Goal: Check status: Check status

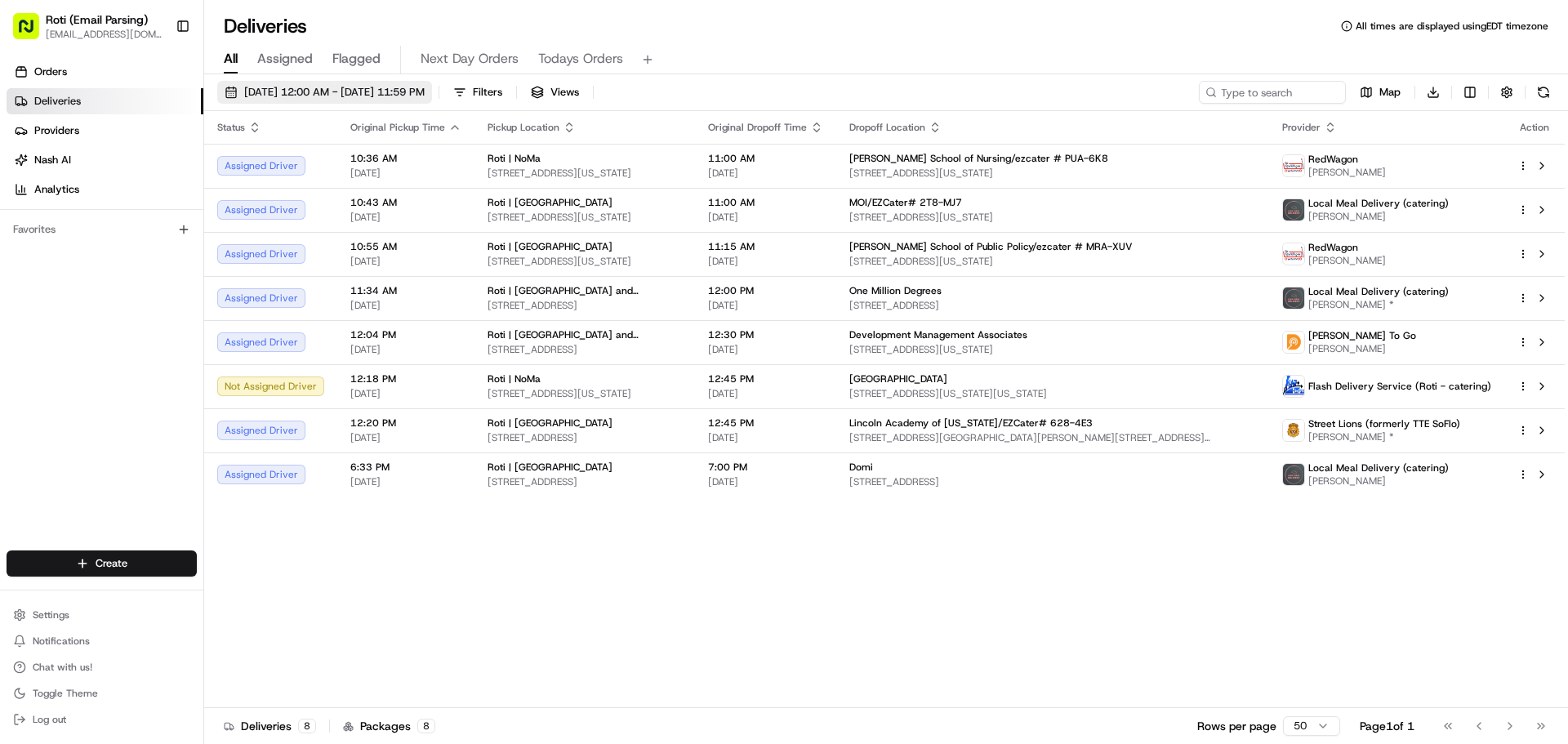
click at [406, 96] on span "[DATE] 12:00 AM - [DATE] 11:59 PM" at bounding box center [334, 93] width 180 height 15
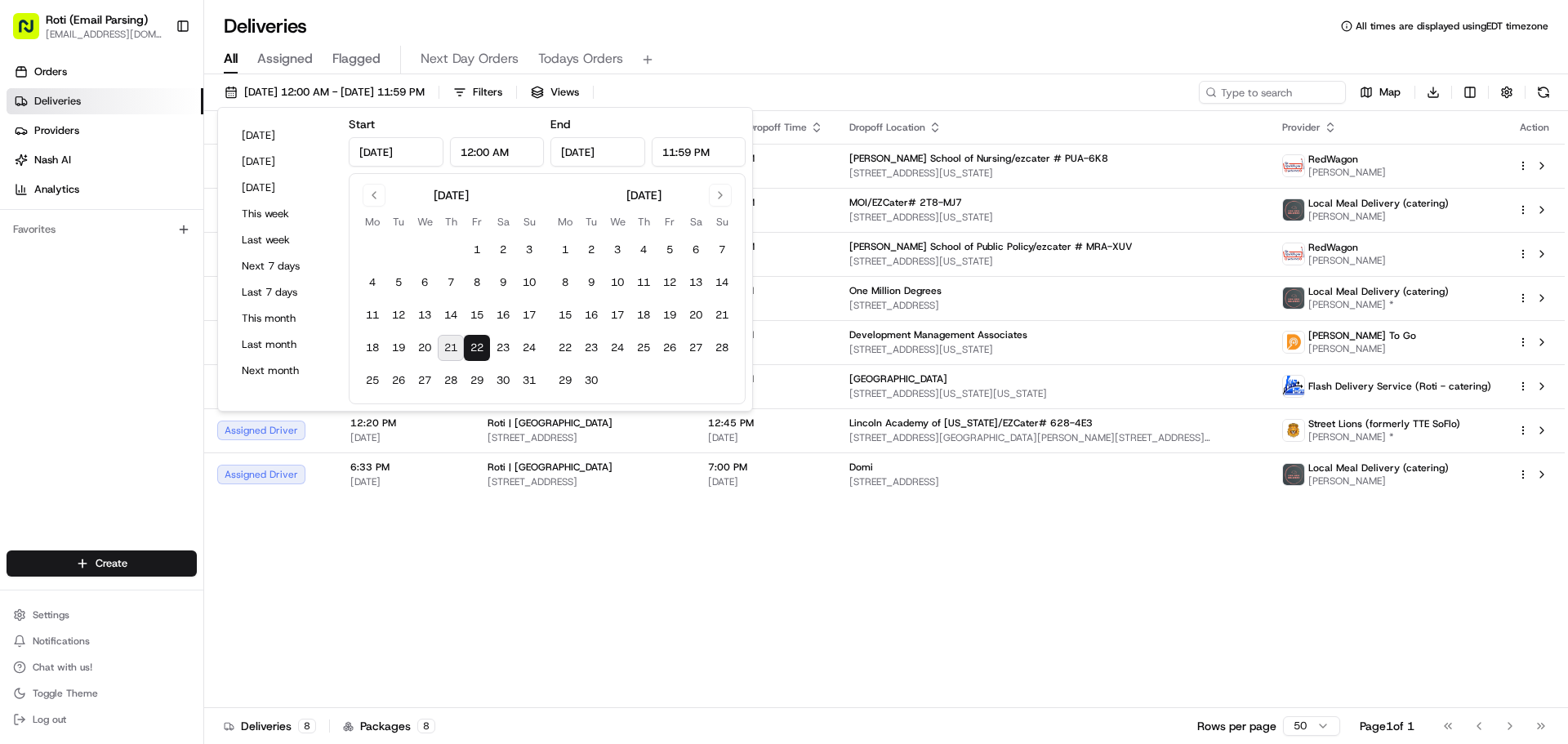
click at [442, 335] on button "21" at bounding box center [451, 348] width 27 height 27
type input "[DATE]"
click at [442, 335] on button "21" at bounding box center [451, 348] width 27 height 27
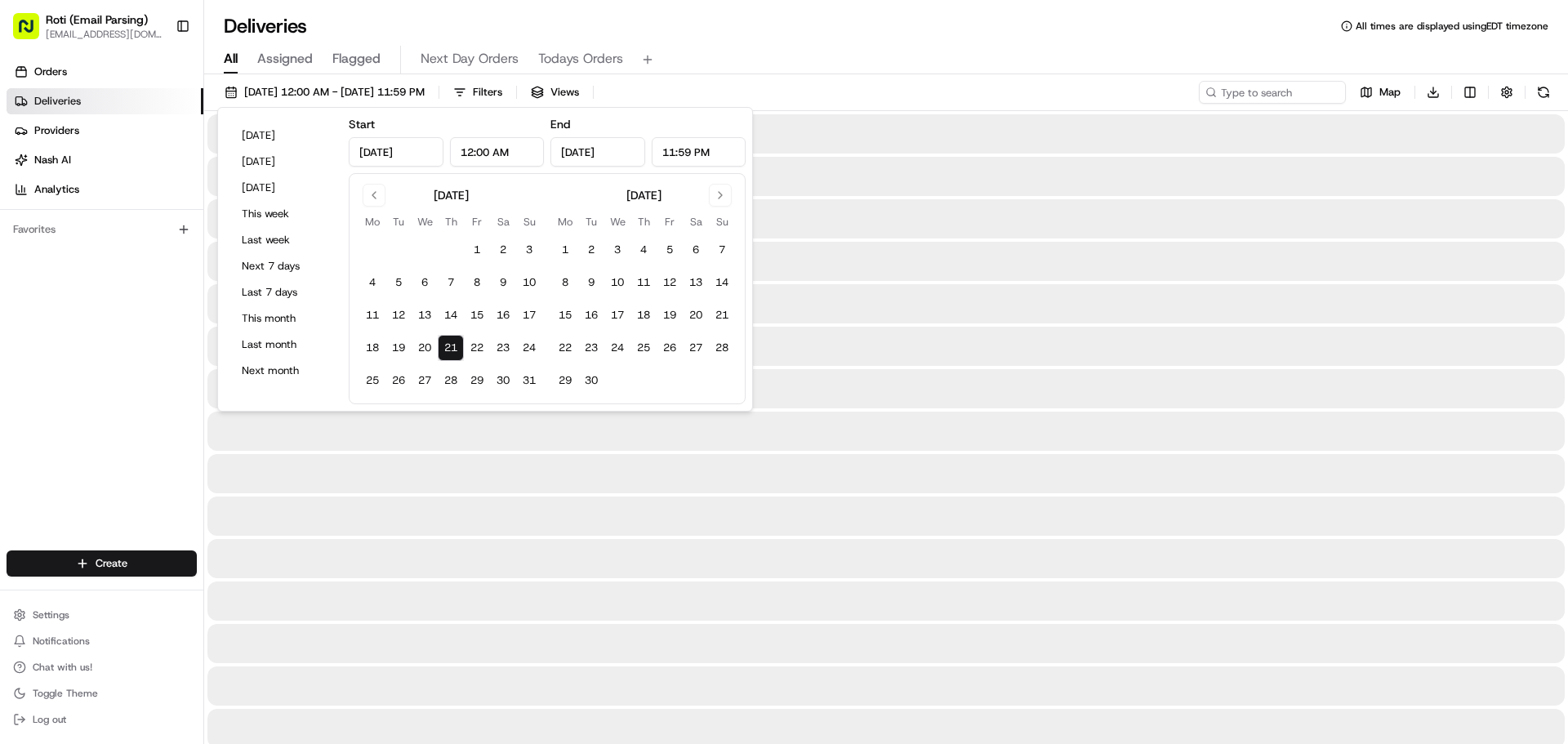
click at [722, 87] on div "[DATE] 12:00 AM - [DATE] 11:59 PM Filters Views Map Download" at bounding box center [886, 95] width 1364 height 30
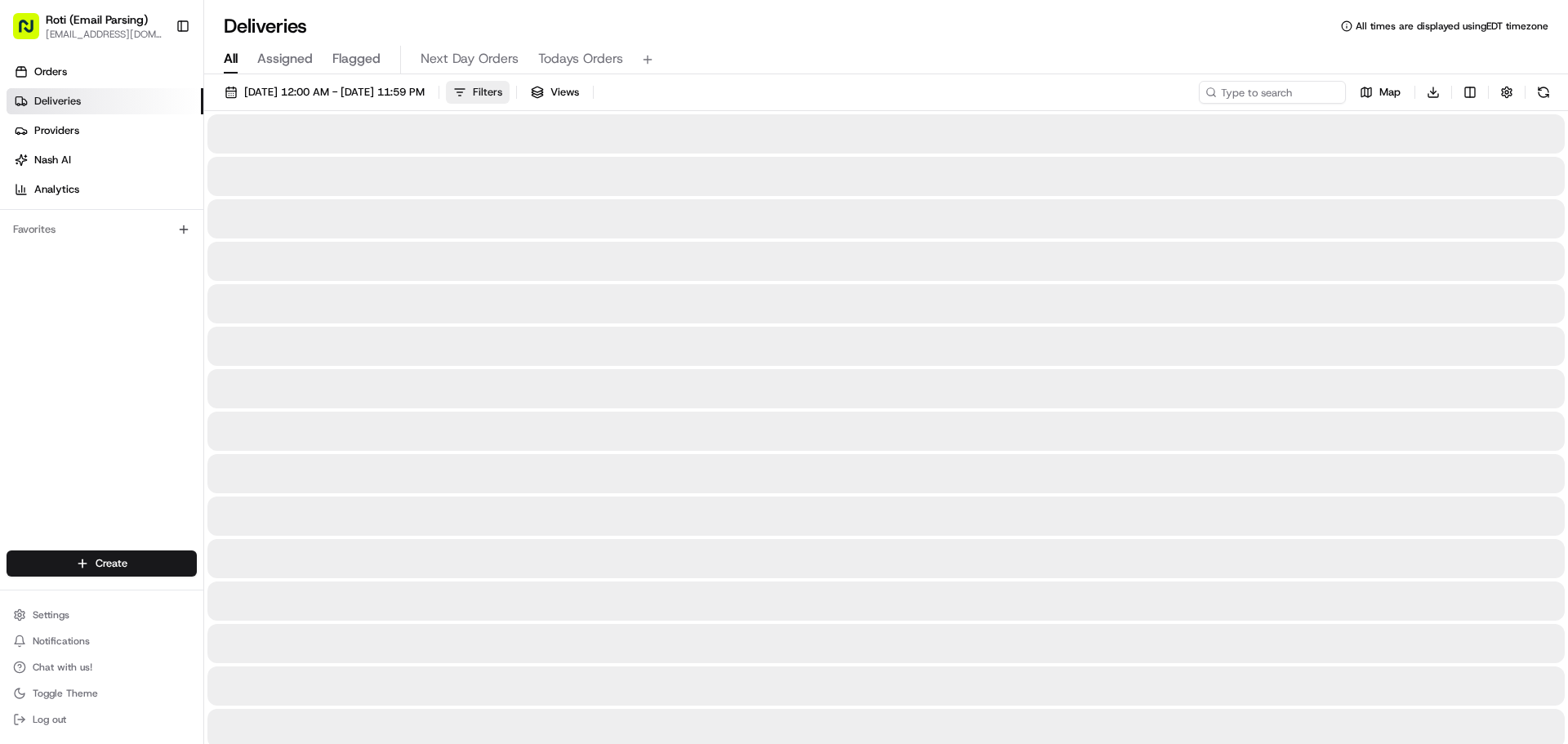
click at [502, 86] on span "Filters" at bounding box center [487, 93] width 29 height 15
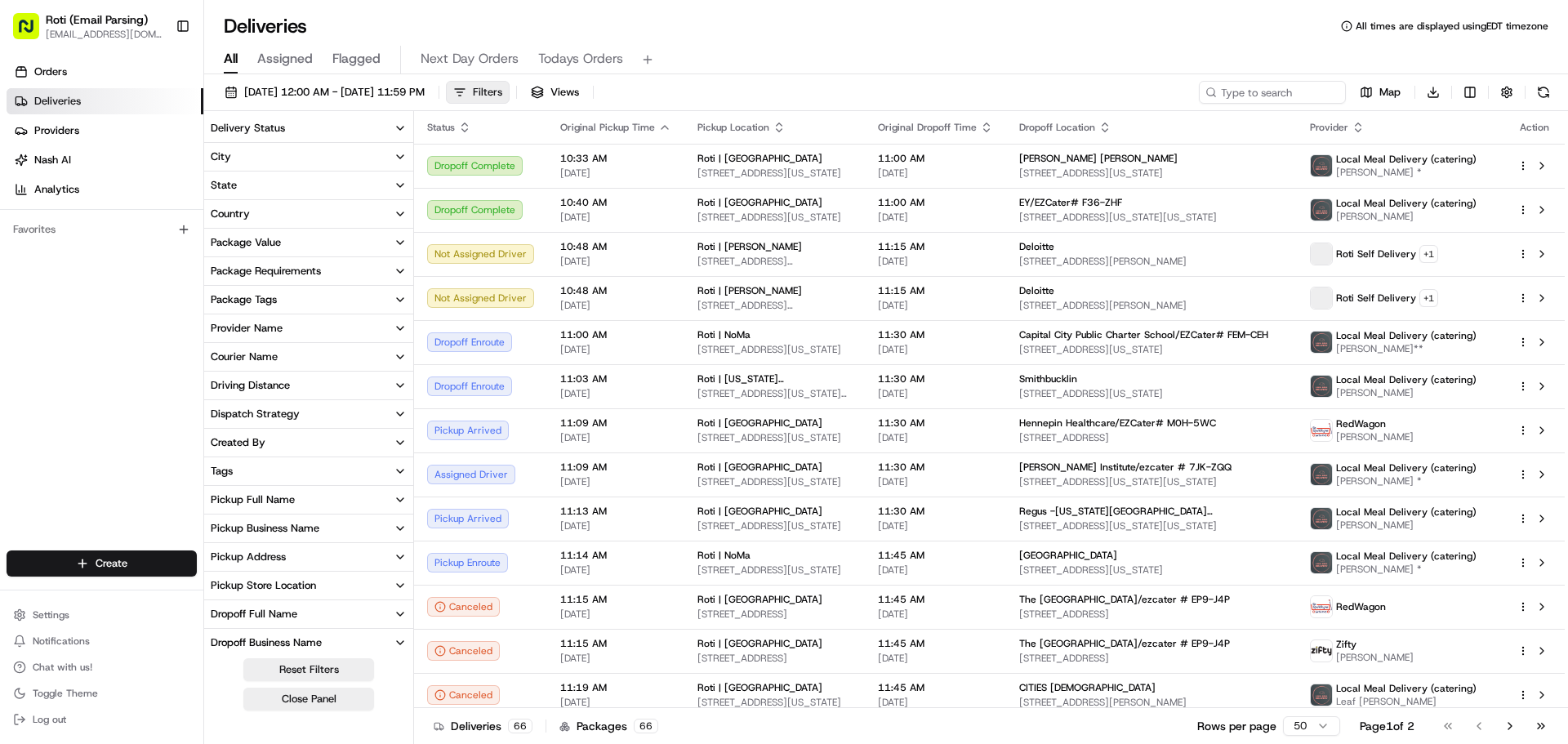
click at [502, 86] on span "Filters" at bounding box center [487, 93] width 29 height 15
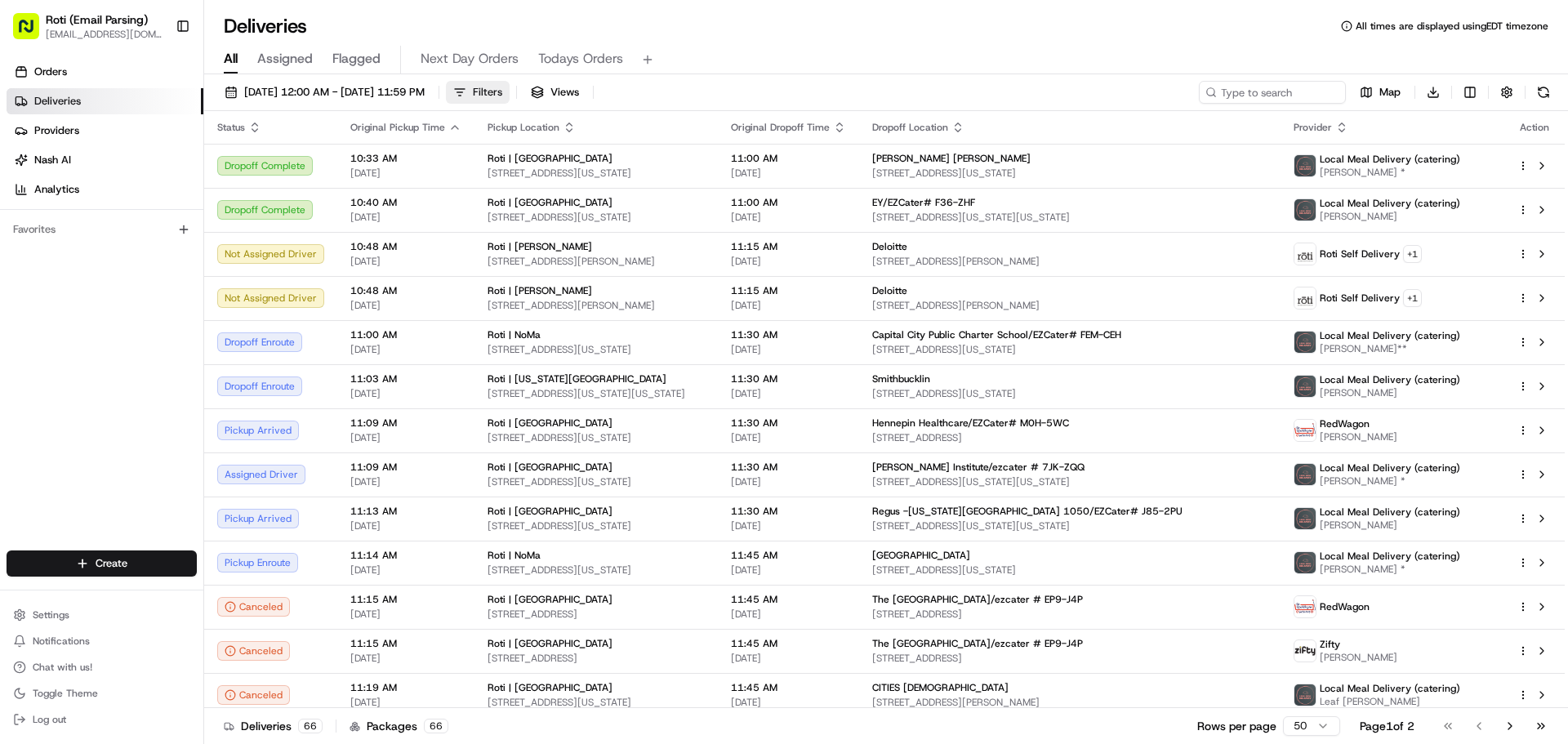
click at [502, 88] on span "Filters" at bounding box center [487, 93] width 29 height 15
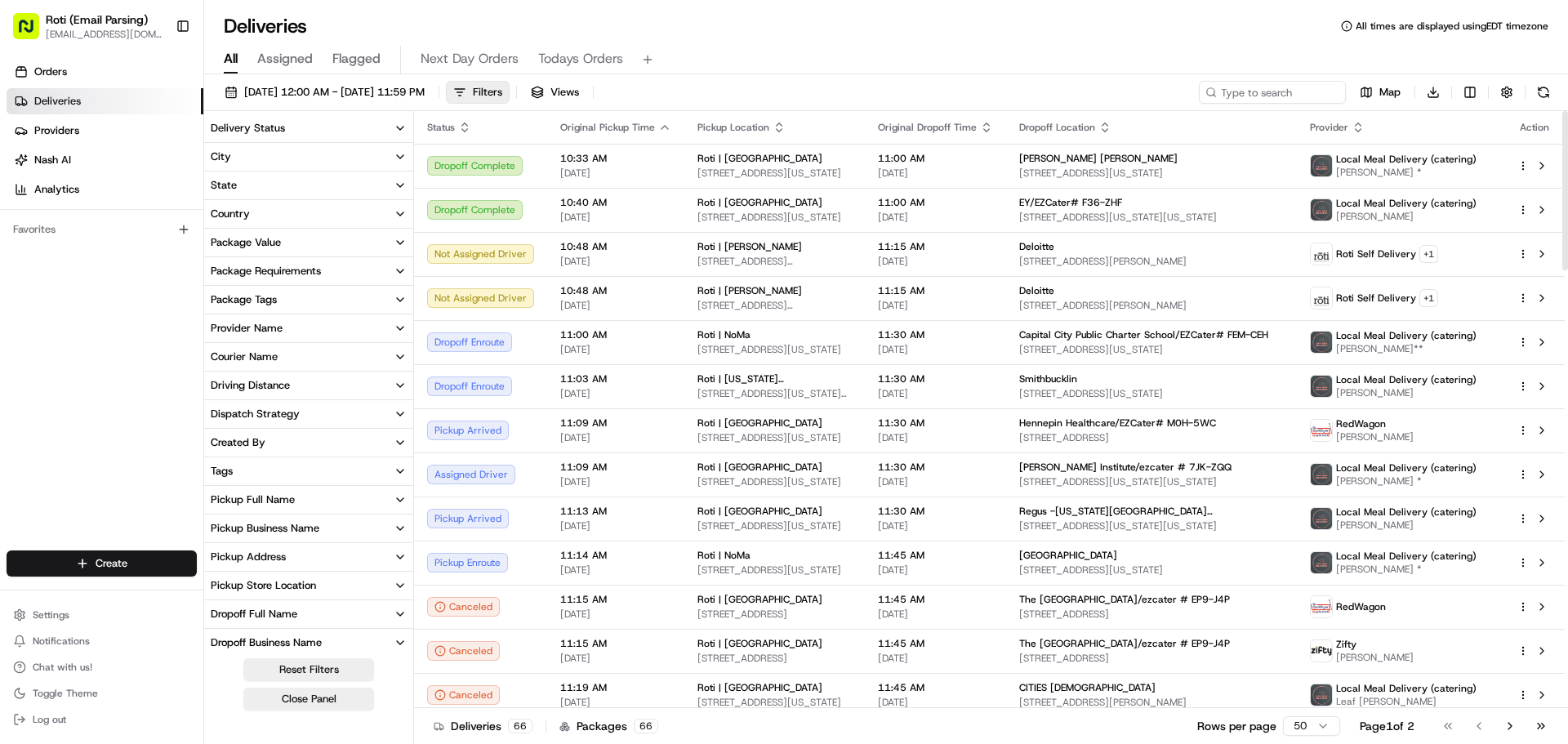
click at [320, 132] on button "Delivery Status" at bounding box center [309, 128] width 209 height 27
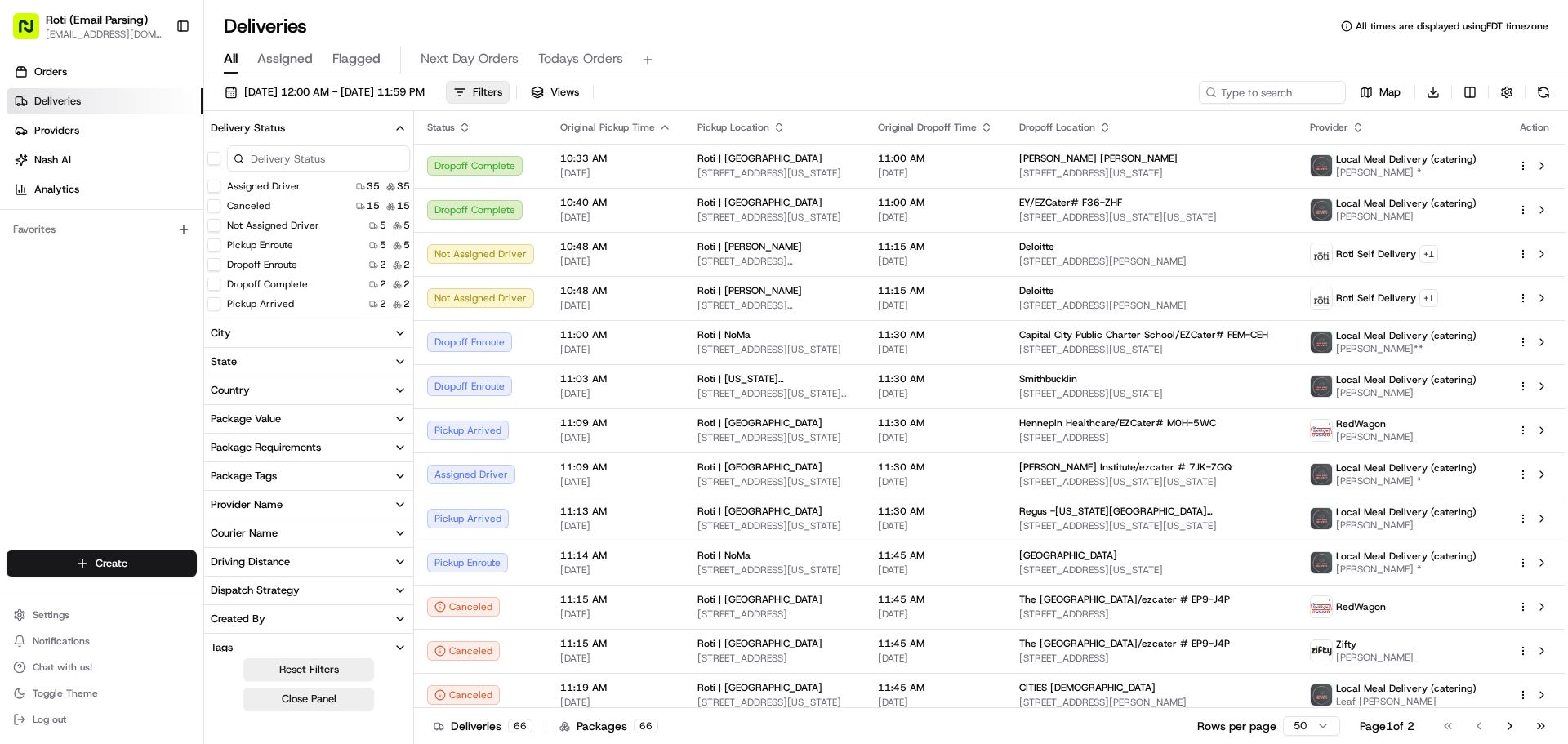
click at [214, 151] on div at bounding box center [309, 159] width 209 height 33
click at [216, 153] on button "button" at bounding box center [213, 159] width 13 height 13
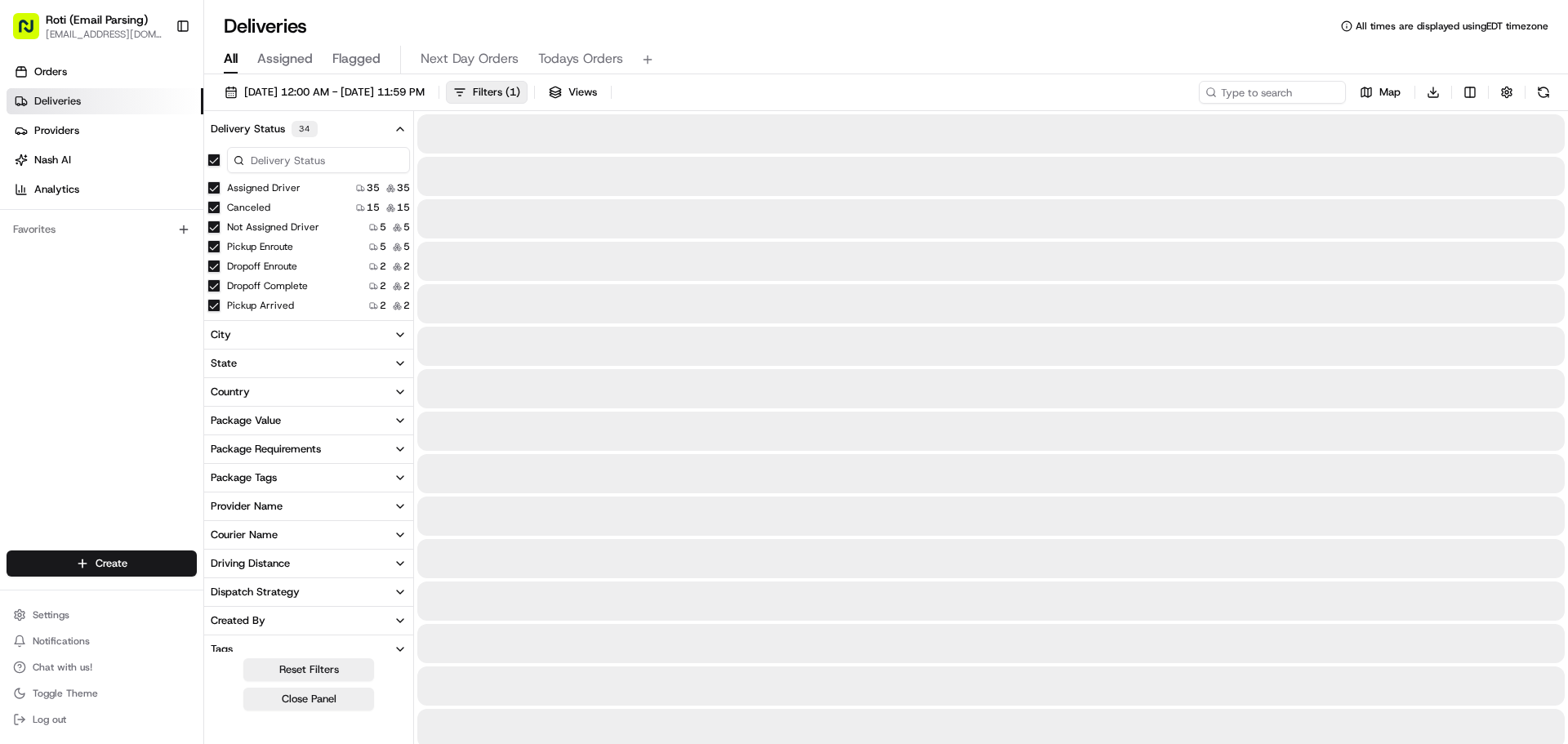
click at [219, 201] on button "Canceled" at bounding box center [213, 207] width 13 height 13
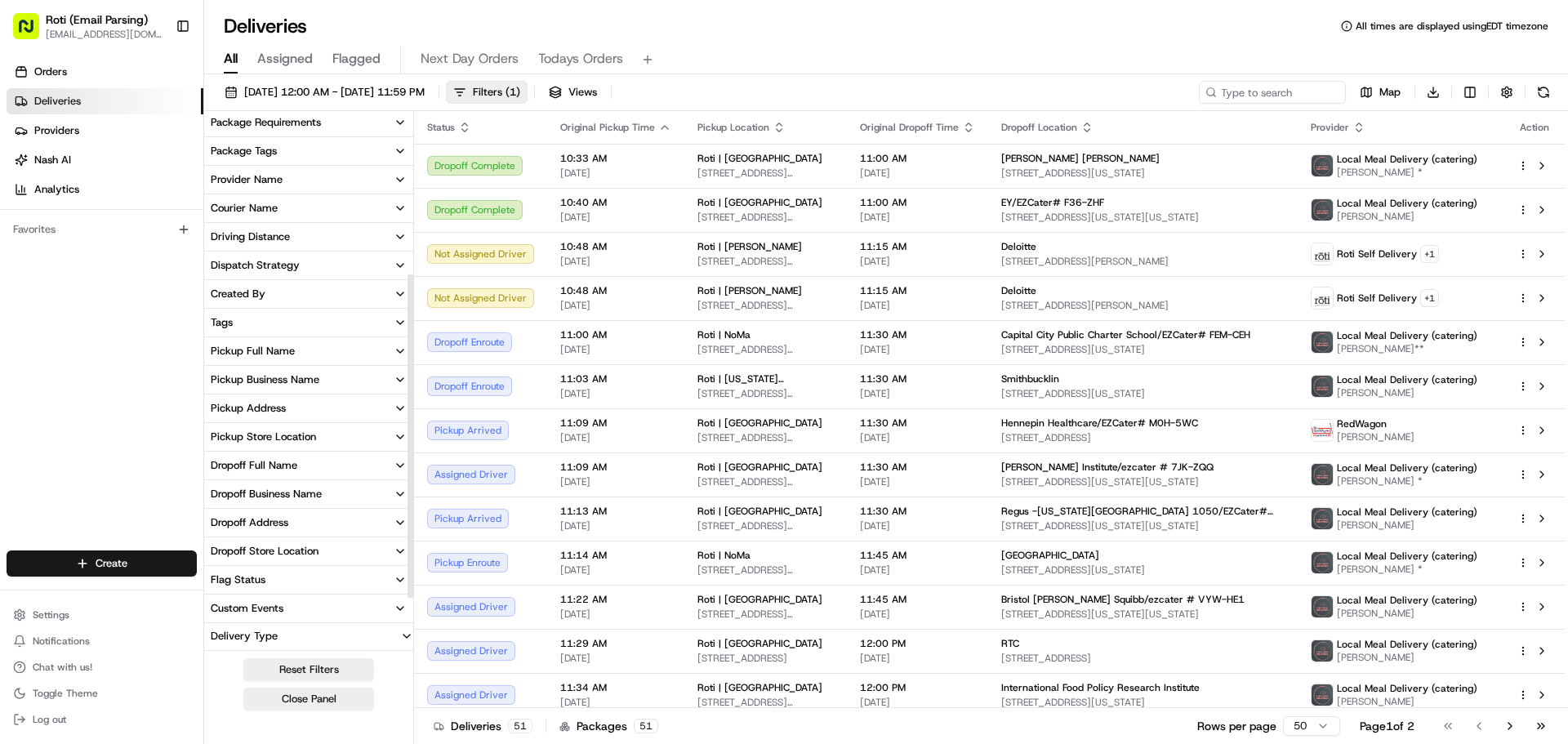
scroll to position [163, 0]
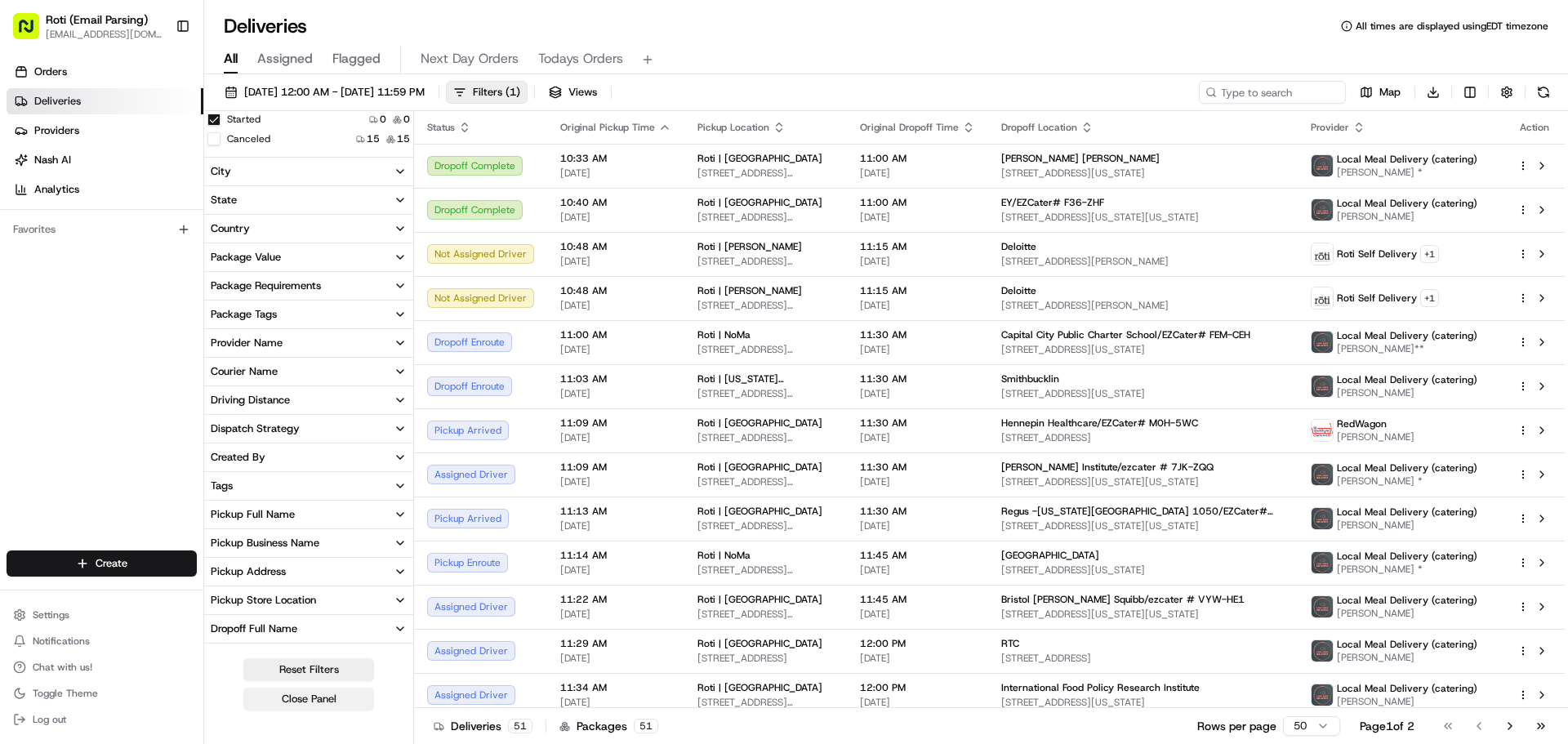
click at [311, 704] on button "Close Panel" at bounding box center [309, 699] width 131 height 23
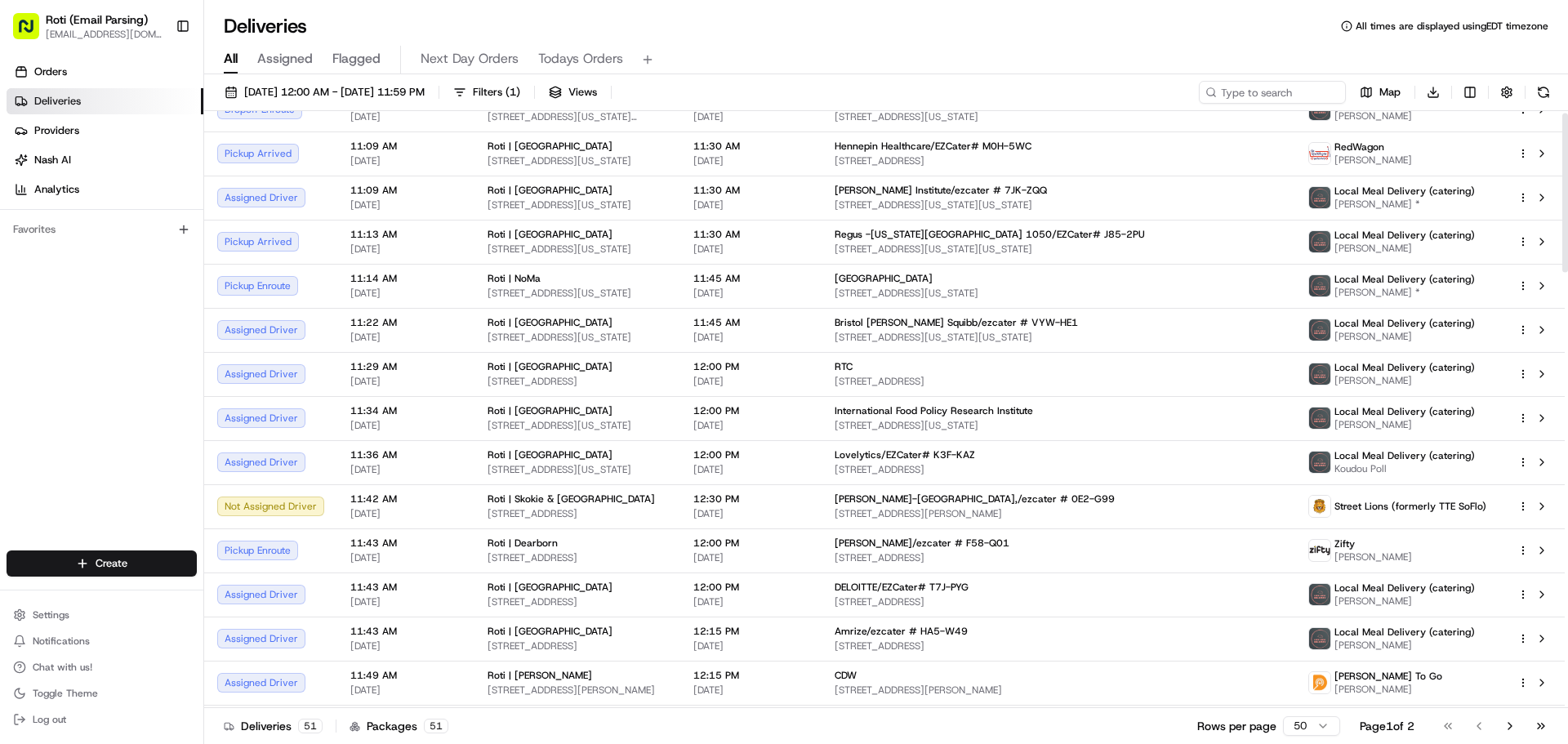
scroll to position [7, 0]
